Goal: Task Accomplishment & Management: Use online tool/utility

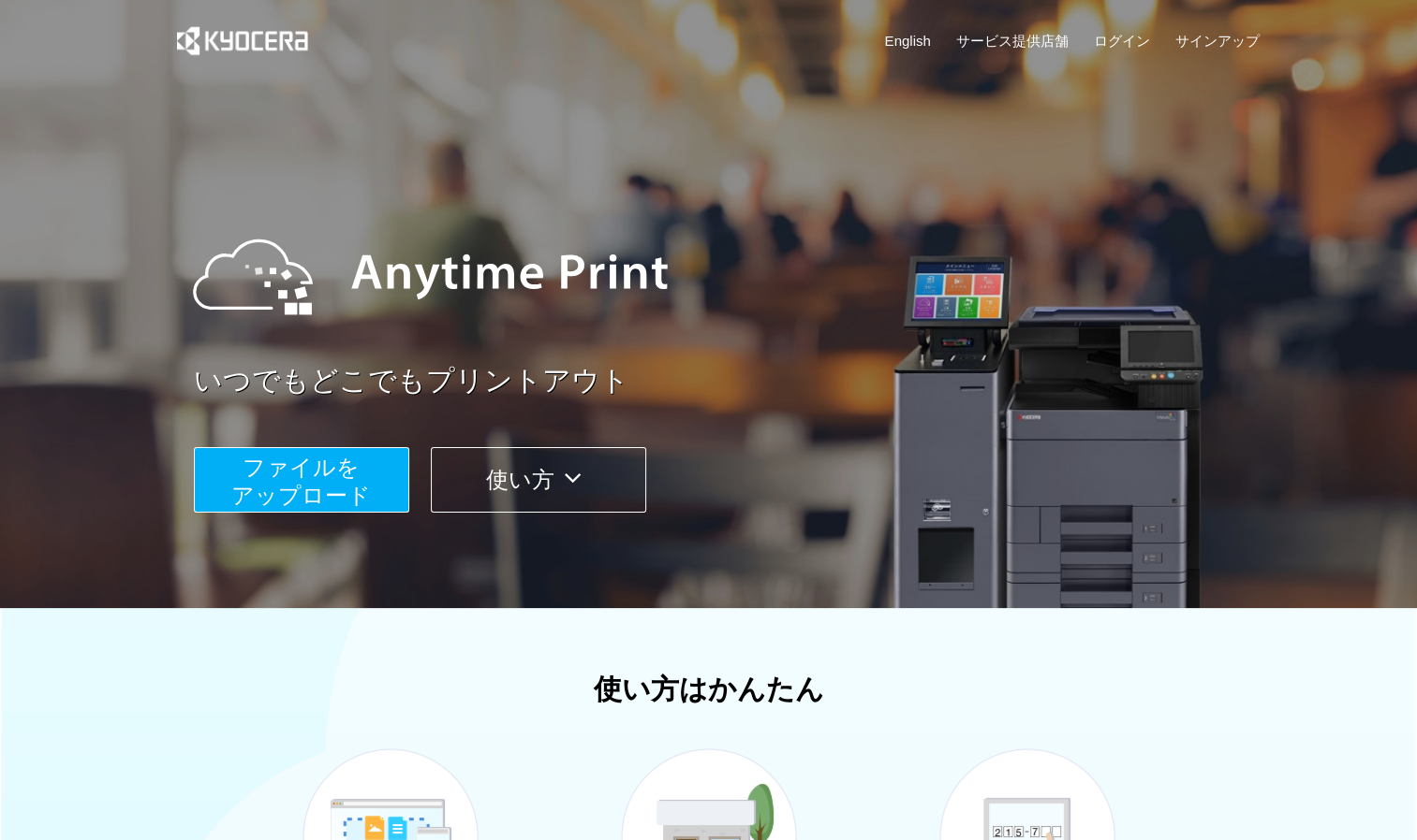
click at [274, 506] on span "ファイルを ​​アップロード" at bounding box center [301, 480] width 140 height 53
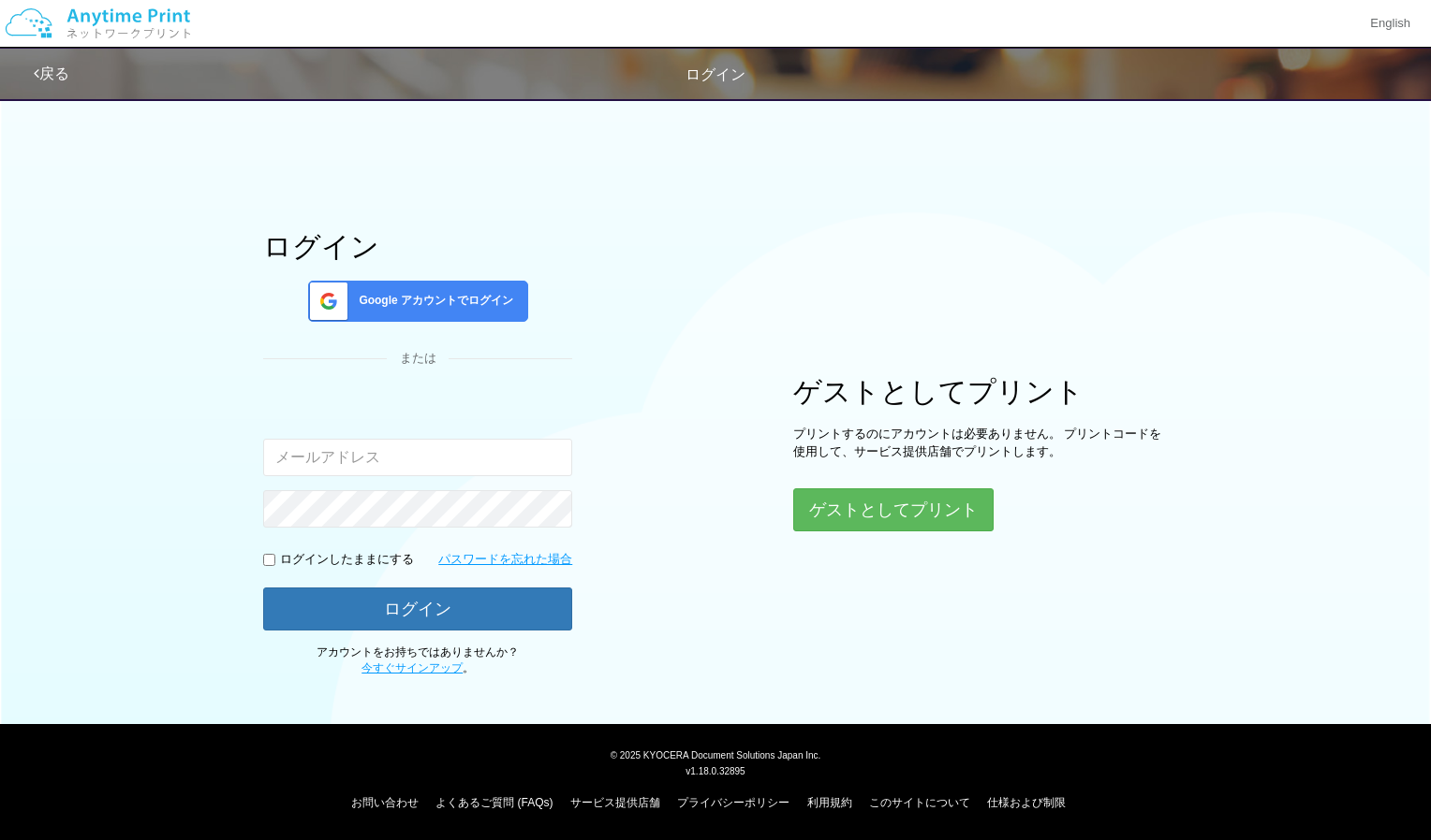
click at [406, 302] on span "Google アカウントでログイン" at bounding box center [432, 301] width 162 height 16
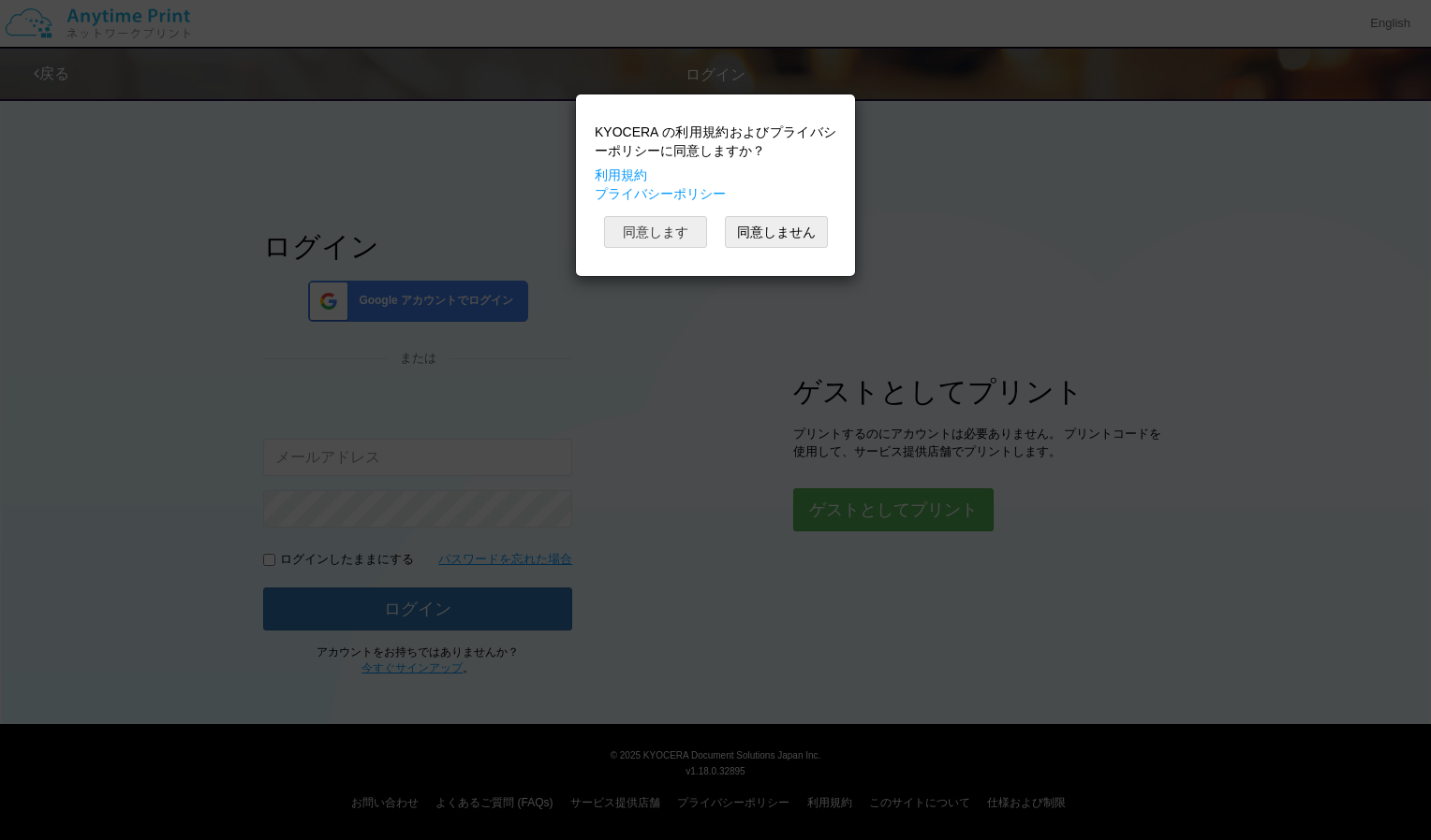
click at [658, 228] on button "同意します" at bounding box center [655, 232] width 103 height 32
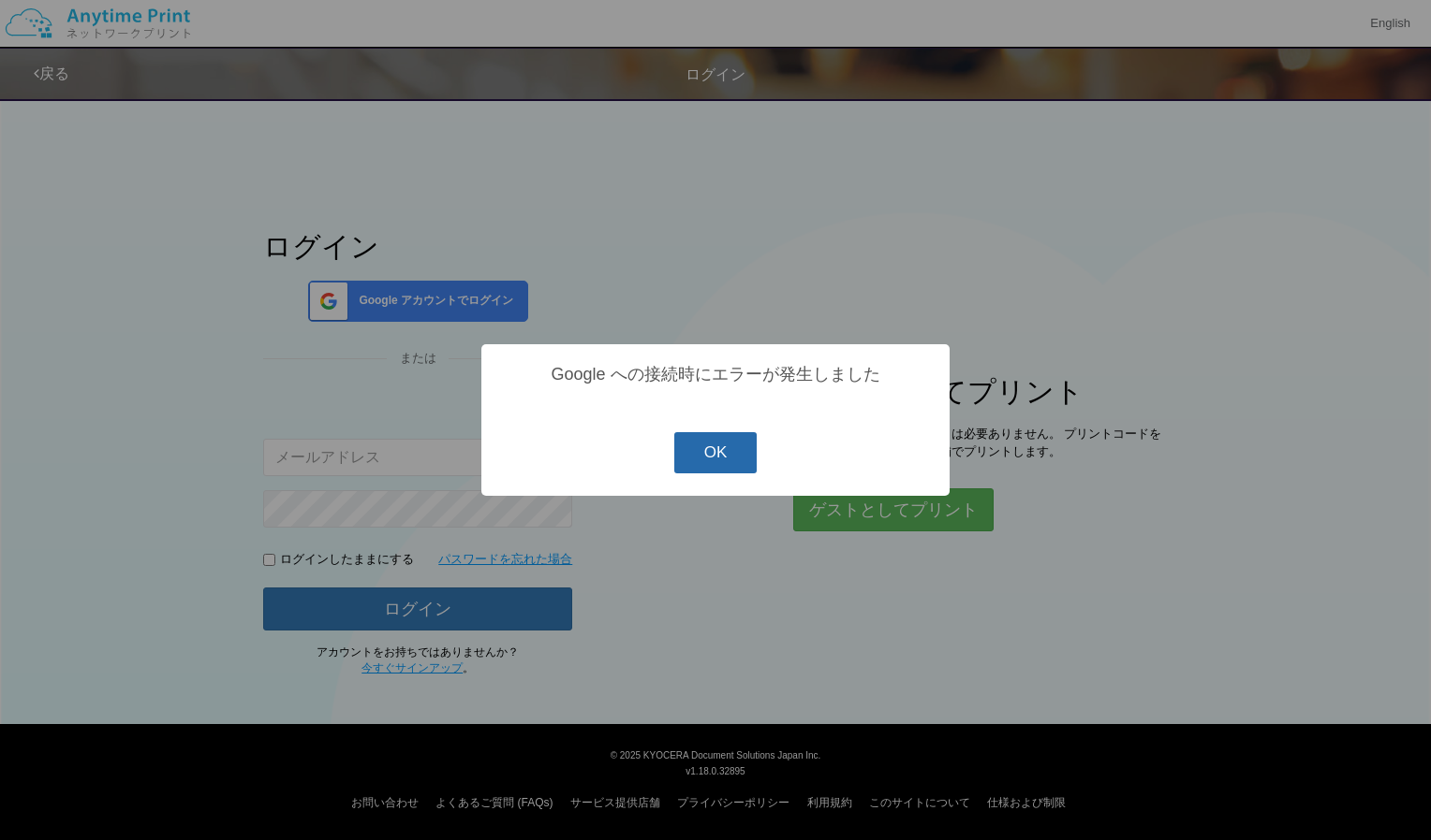
click at [706, 451] on button "OK" at bounding box center [716, 452] width 83 height 41
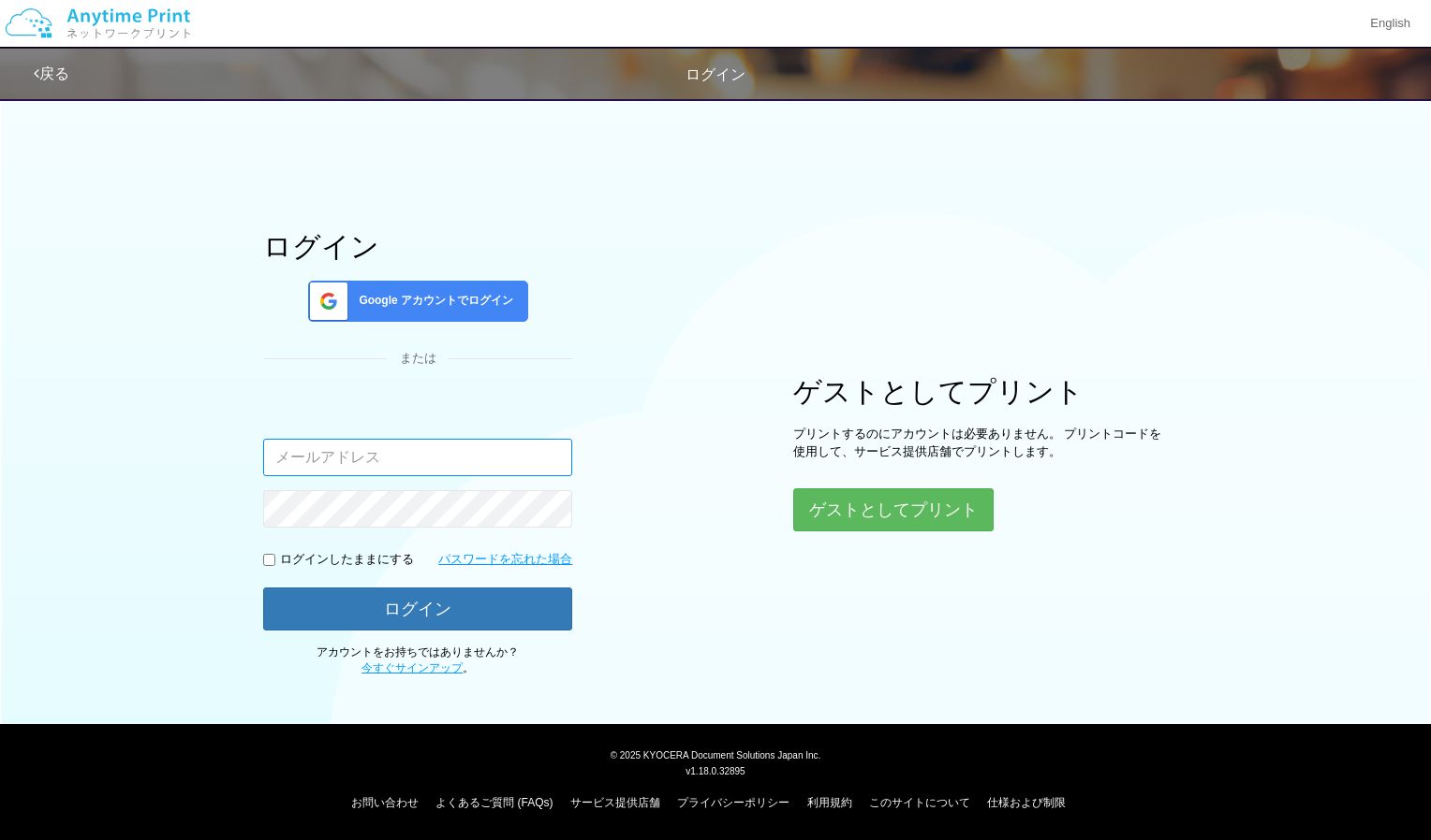
click at [374, 458] on input "email" at bounding box center [417, 456] width 309 height 37
type input "[EMAIL_ADDRESS][DOMAIN_NAME]"
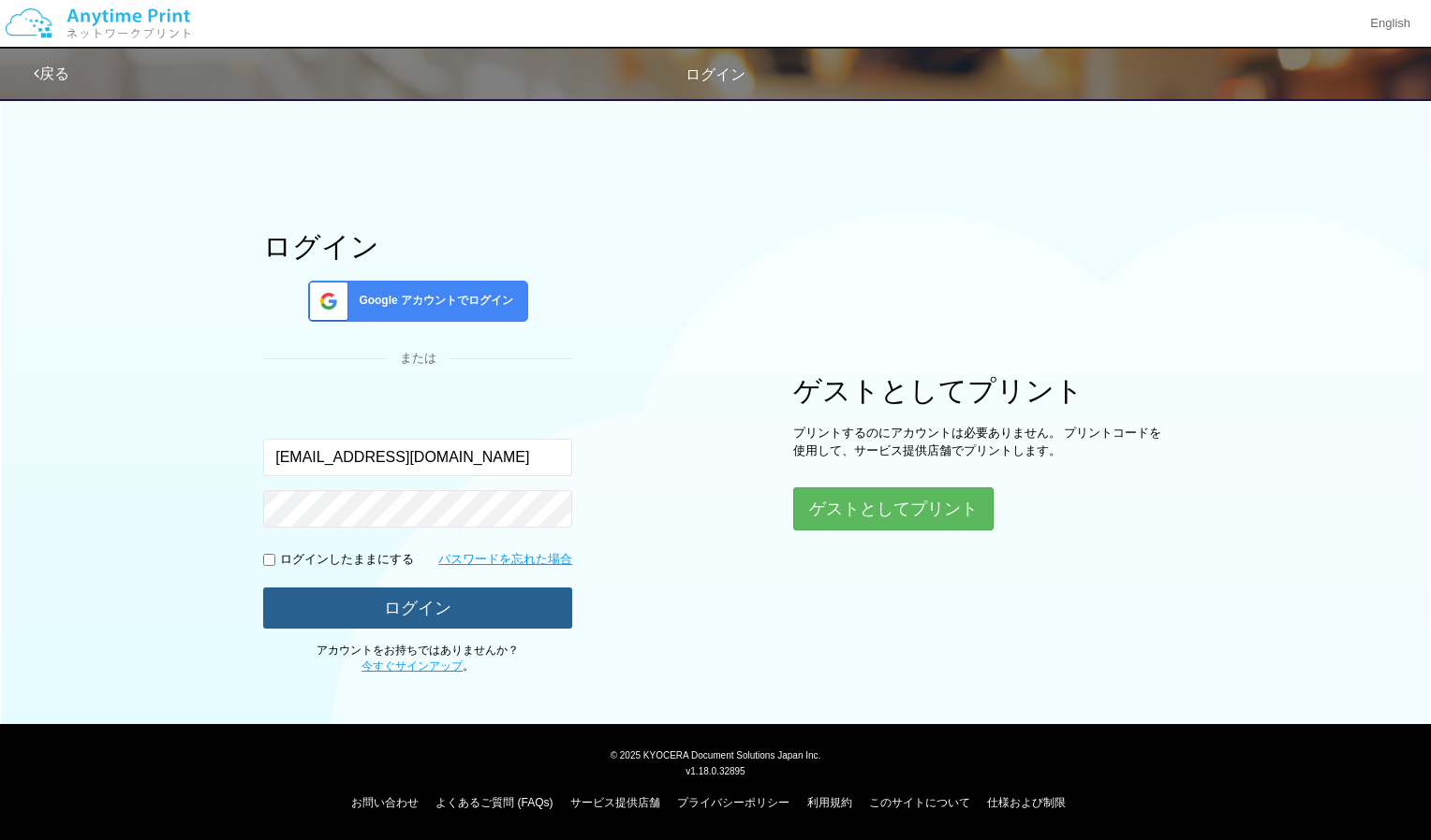
click at [422, 597] on button "ログイン" at bounding box center [417, 607] width 309 height 41
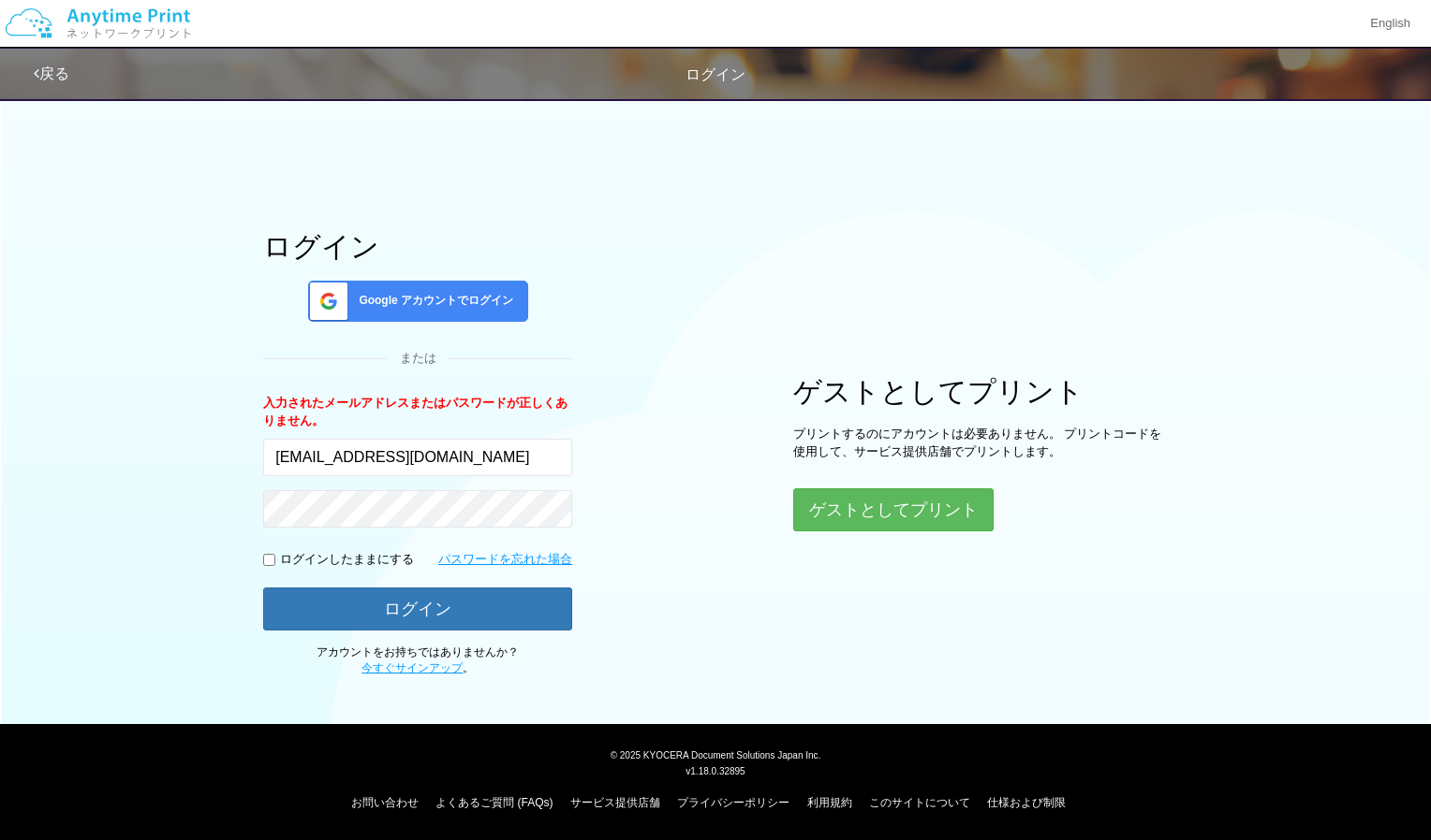
click at [453, 290] on div "Google アカウントでログイン" at bounding box center [418, 301] width 220 height 41
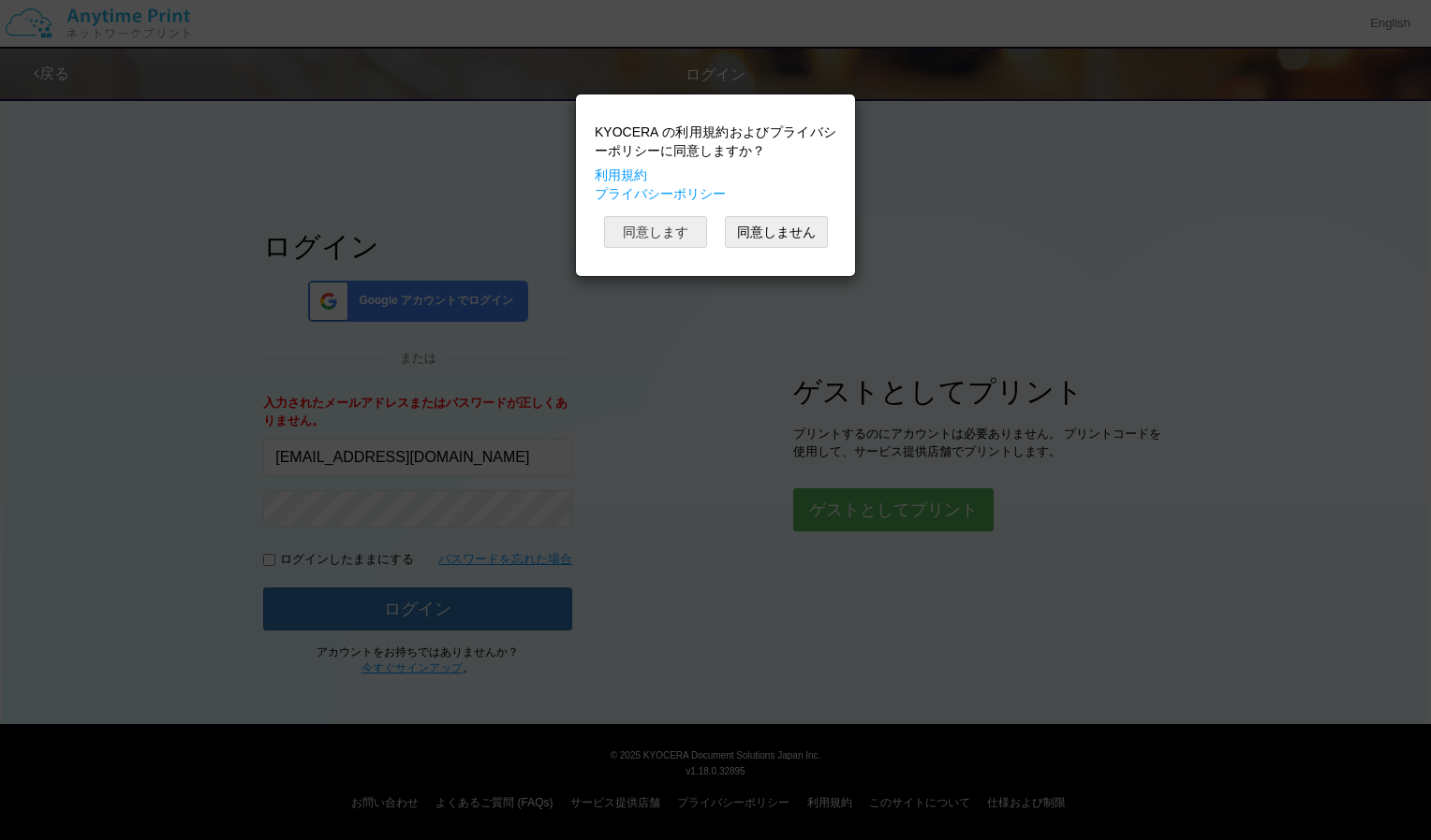
click at [647, 236] on button "同意します" at bounding box center [655, 232] width 103 height 32
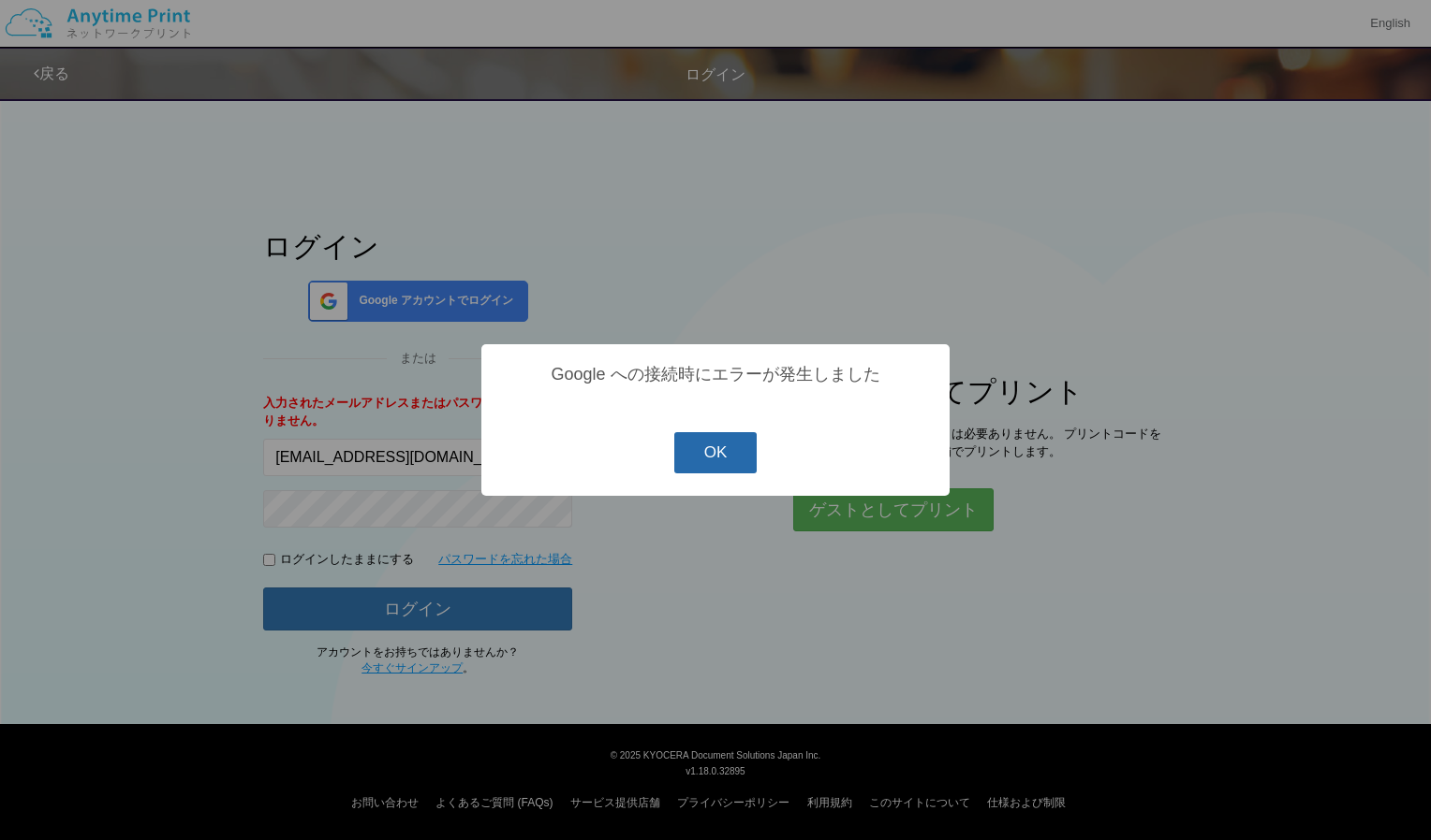
click at [735, 448] on button "OK" at bounding box center [716, 452] width 83 height 41
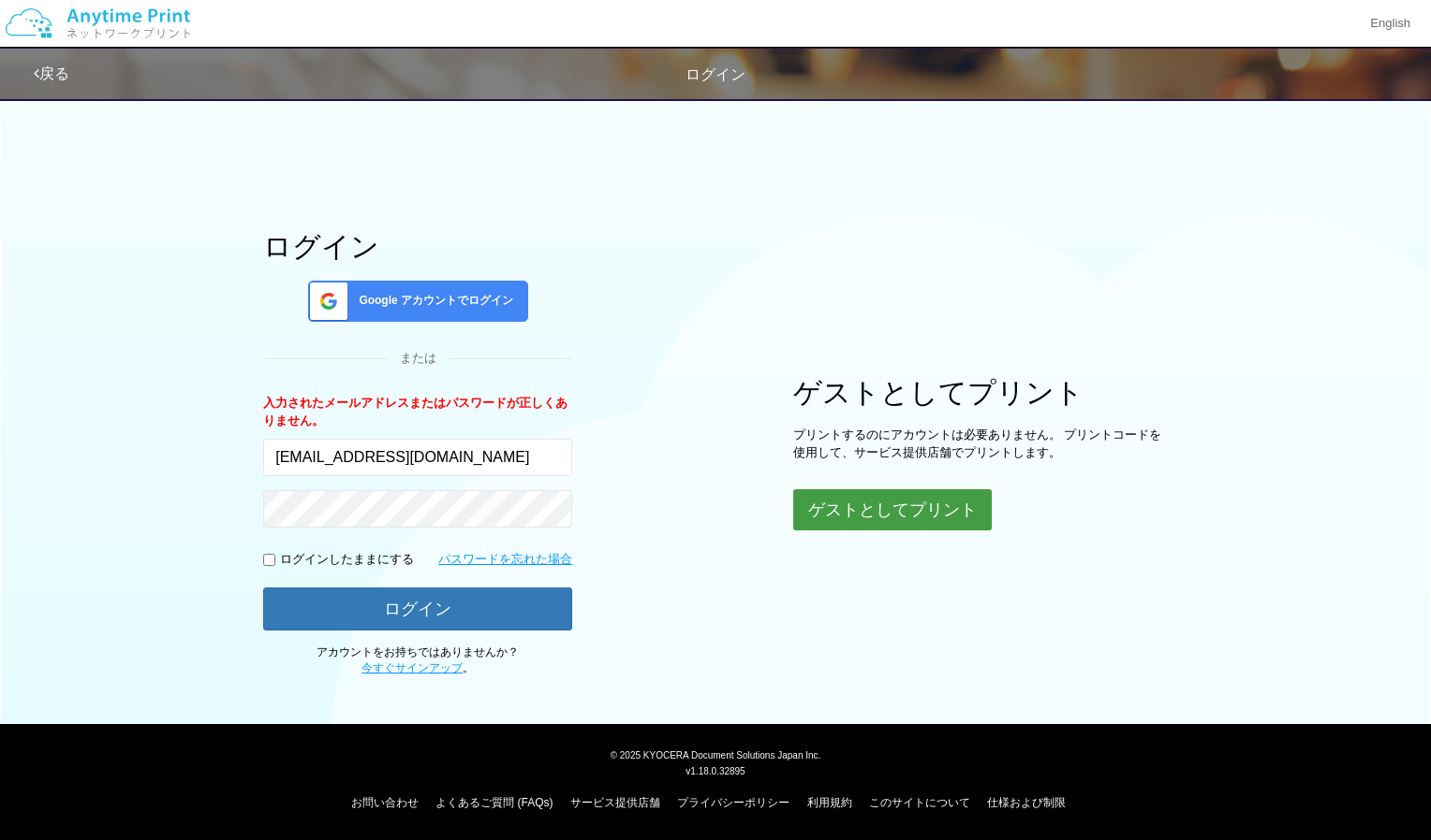
click at [849, 506] on button "ゲストとしてプリント" at bounding box center [892, 509] width 199 height 41
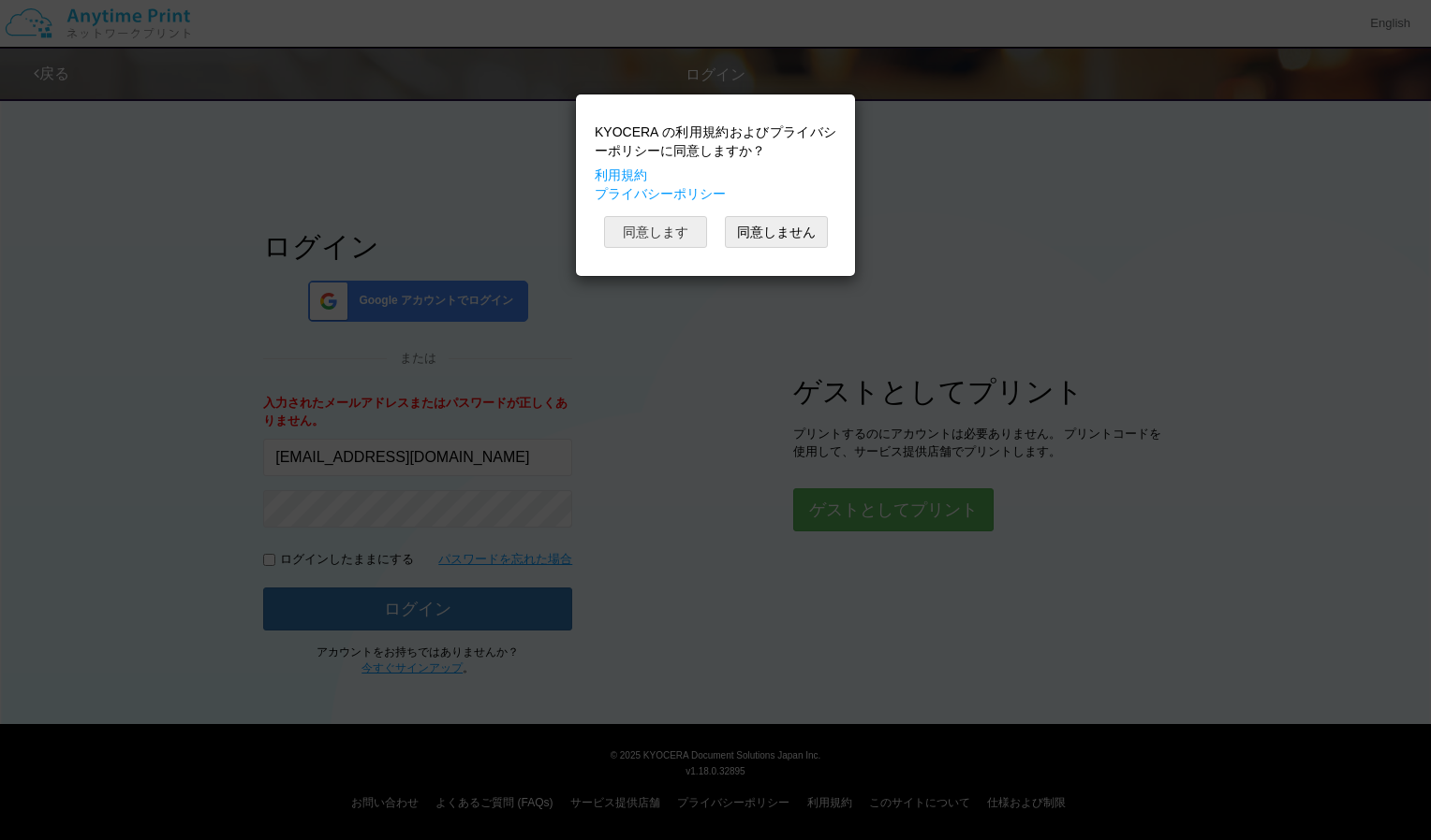
click at [666, 231] on button "同意します" at bounding box center [655, 232] width 103 height 32
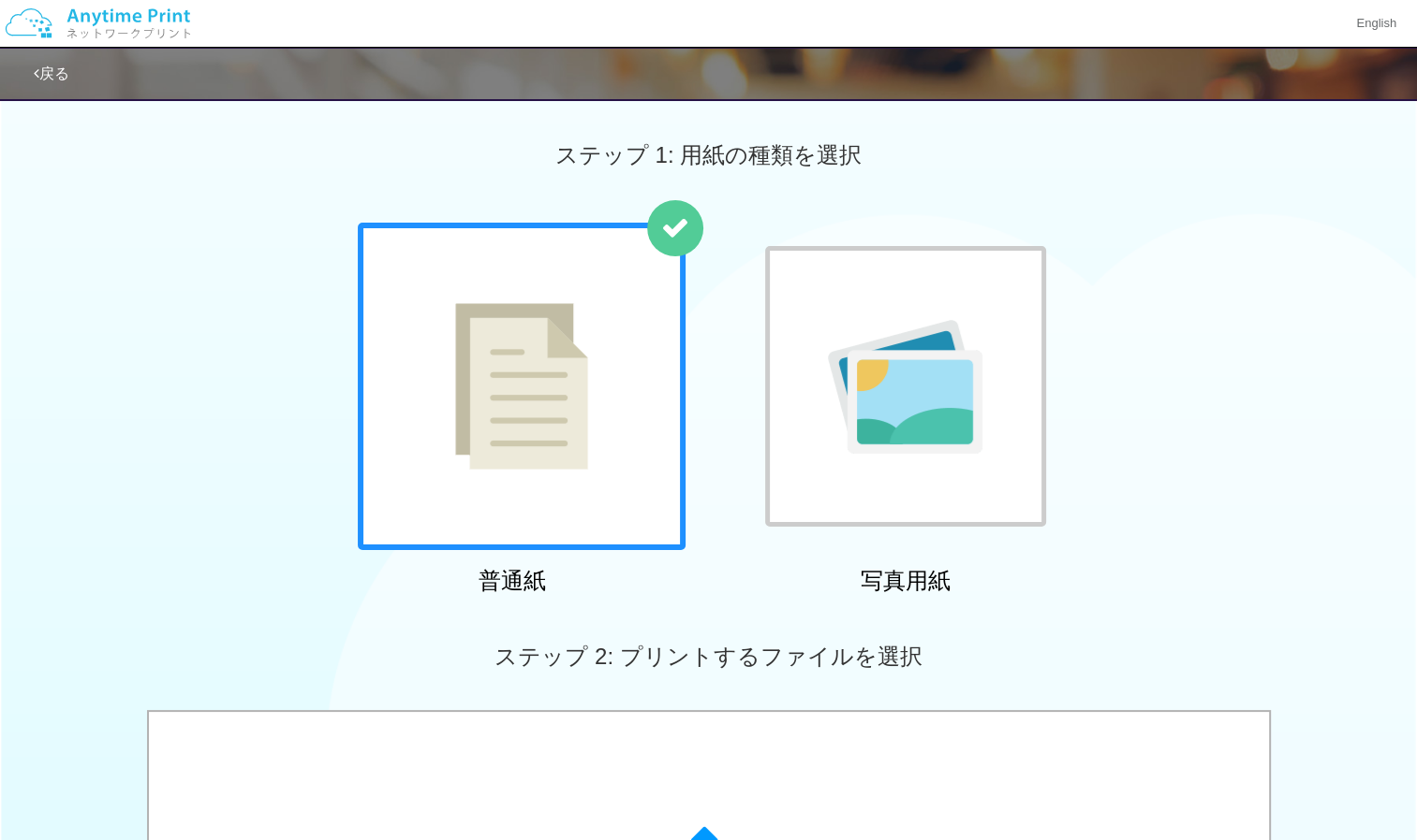
click at [668, 437] on div at bounding box center [522, 387] width 328 height 328
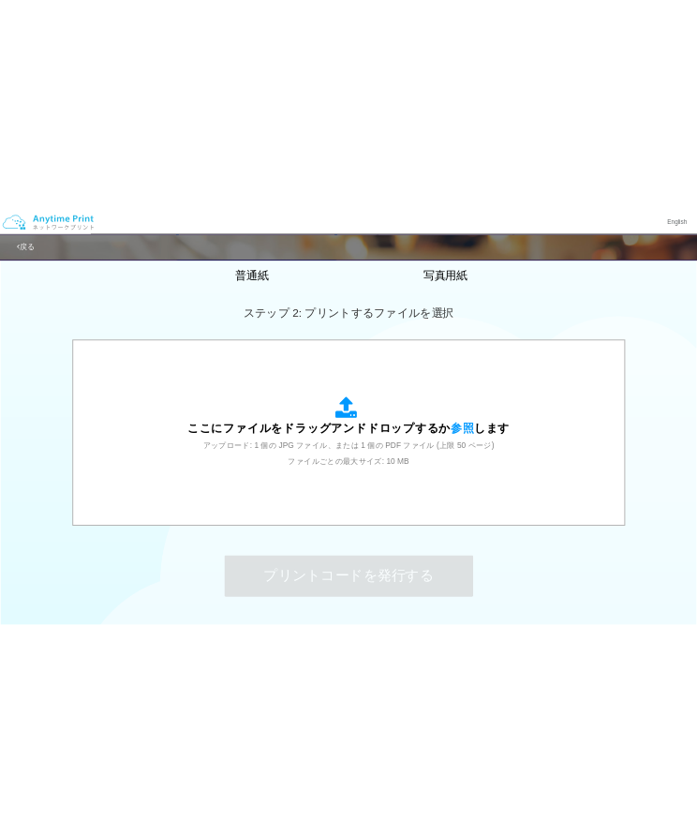
scroll to position [554, 0]
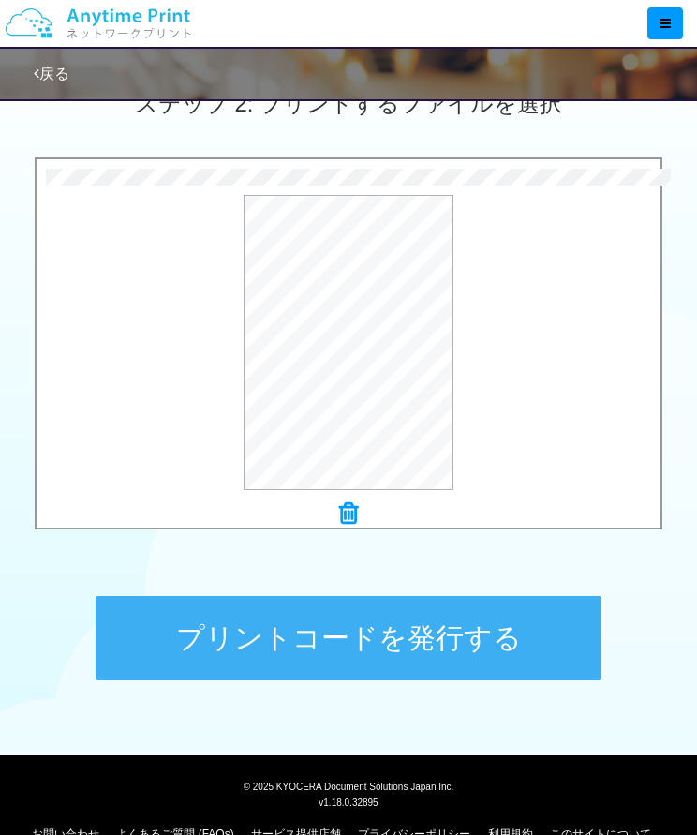
click at [356, 651] on button "プリントコードを発行する" at bounding box center [349, 638] width 506 height 84
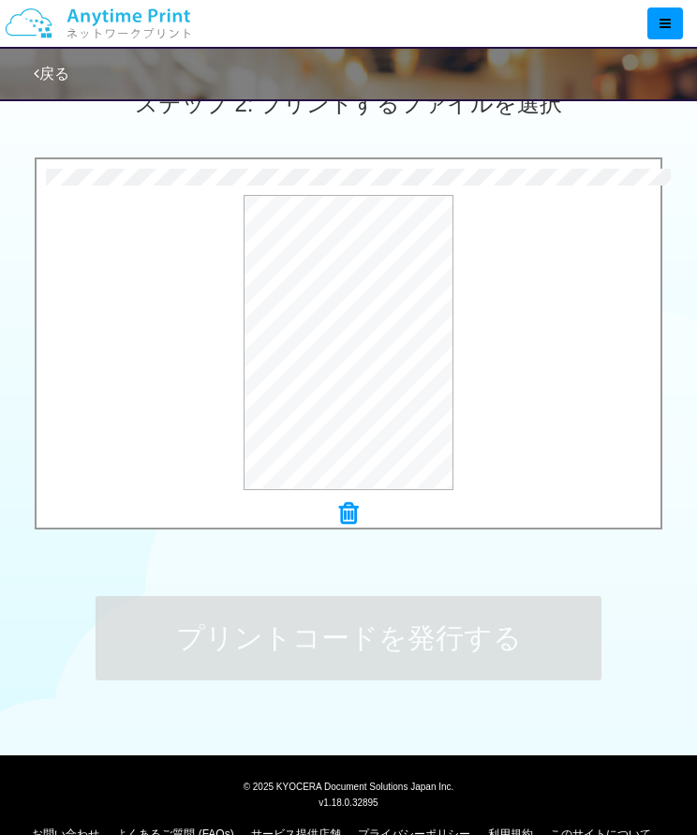
scroll to position [0, 0]
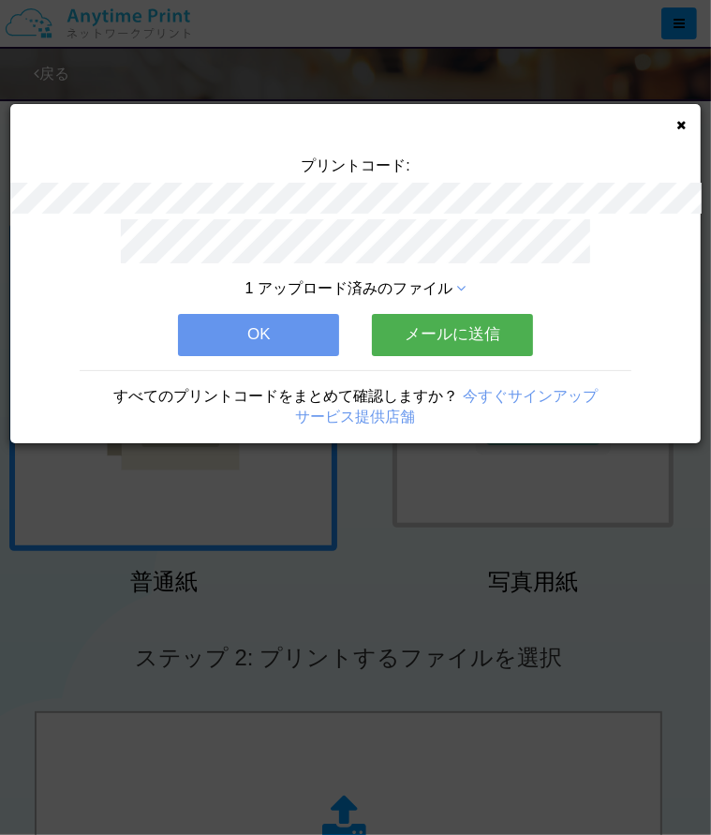
click at [289, 314] on button "OK" at bounding box center [258, 334] width 161 height 41
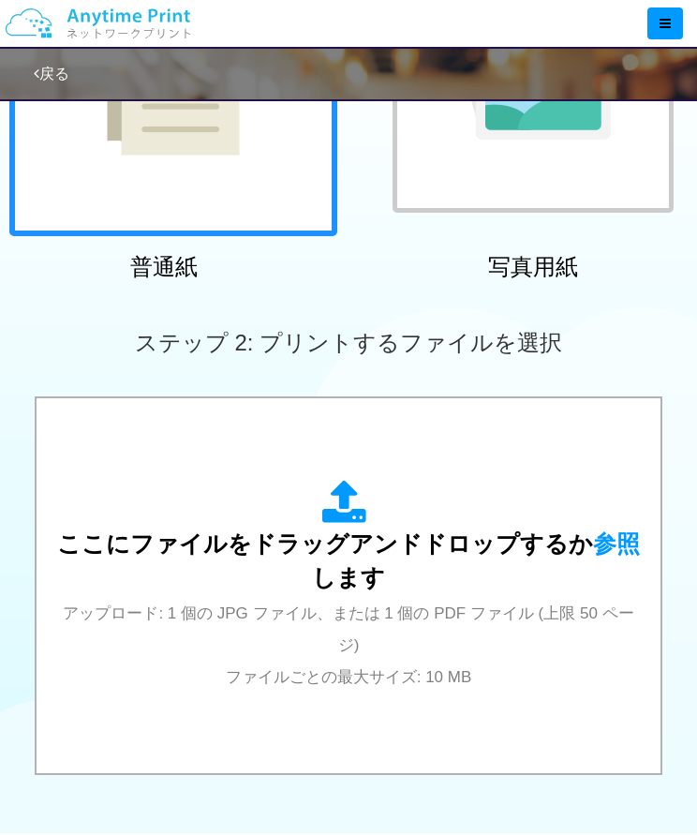
scroll to position [618, 0]
